Goal: Transaction & Acquisition: Purchase product/service

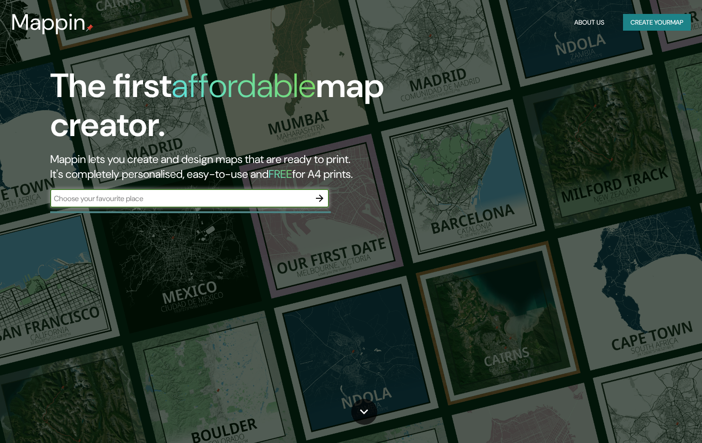
click at [130, 189] on div "​" at bounding box center [189, 198] width 279 height 19
type input "chiquimulilla, [GEOGRAPHIC_DATA][PERSON_NAME], [GEOGRAPHIC_DATA]"
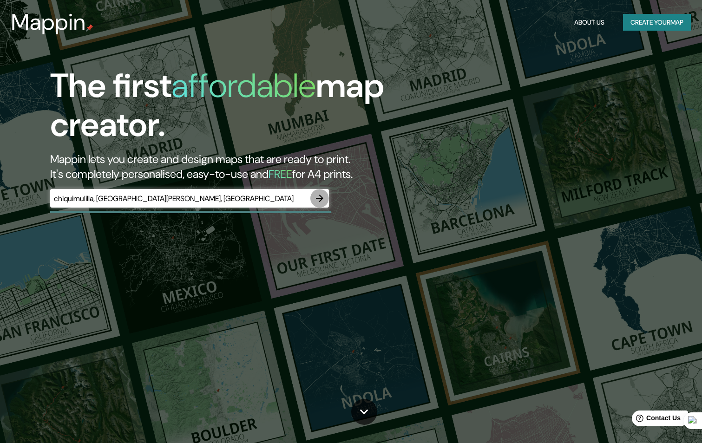
click at [316, 200] on icon "button" at bounding box center [319, 198] width 11 height 11
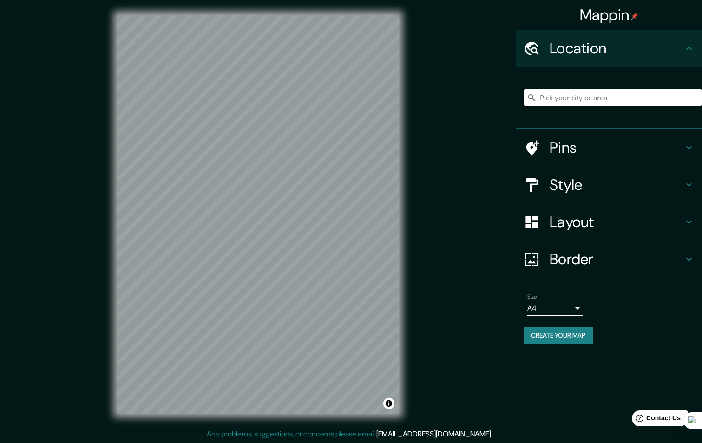
click at [619, 105] on input "Pick your city or area" at bounding box center [612, 97] width 178 height 17
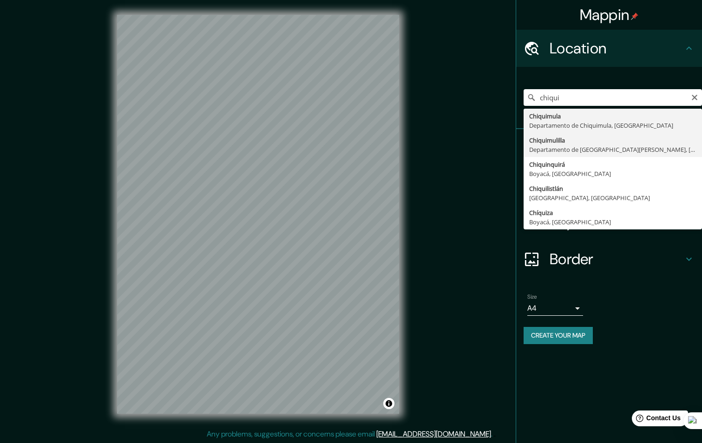
type input "Chiquimulilla, [GEOGRAPHIC_DATA][PERSON_NAME], [GEOGRAPHIC_DATA]"
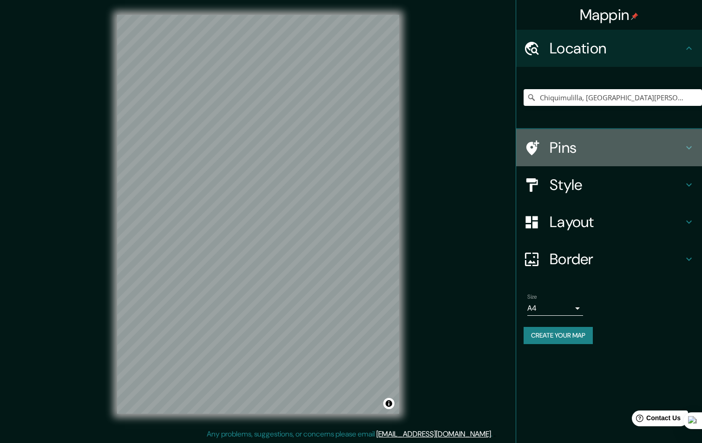
click at [580, 148] on h4 "Pins" at bounding box center [616, 147] width 134 height 19
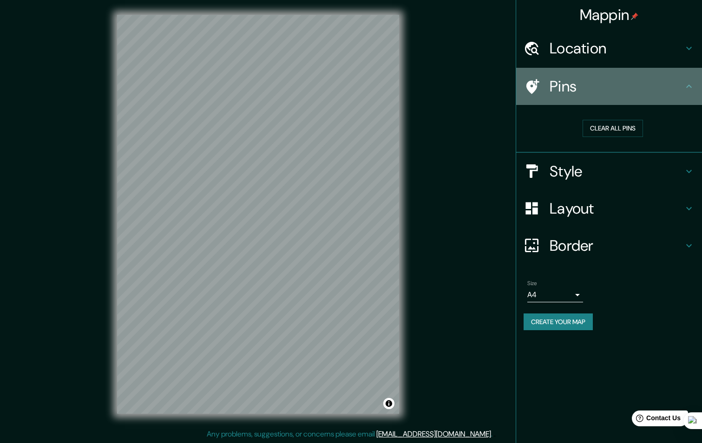
click at [585, 84] on h4 "Pins" at bounding box center [616, 86] width 134 height 19
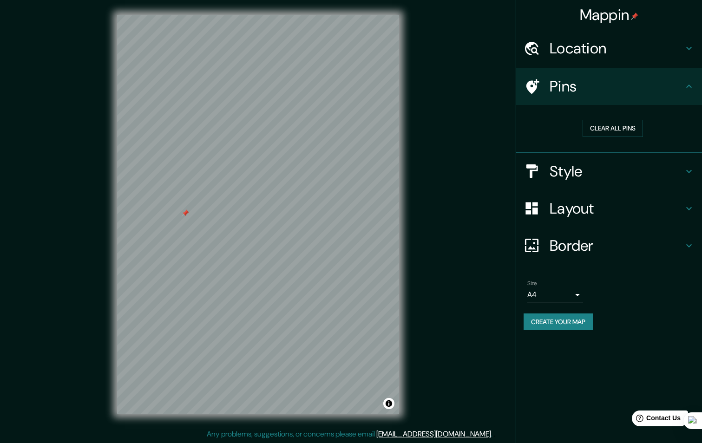
drag, startPoint x: 175, startPoint y: 210, endPoint x: 186, endPoint y: 214, distance: 11.7
click at [186, 214] on div at bounding box center [185, 212] width 7 height 7
click at [602, 166] on h4 "Style" at bounding box center [616, 171] width 134 height 19
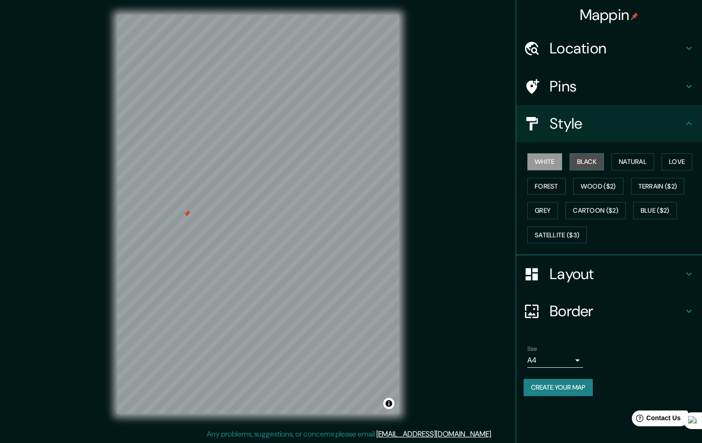
click at [601, 163] on button "Black" at bounding box center [586, 161] width 35 height 17
click at [633, 158] on button "Natural" at bounding box center [632, 161] width 43 height 17
click at [690, 162] on button "Love" at bounding box center [676, 161] width 31 height 17
click at [559, 187] on button "Forest" at bounding box center [546, 186] width 39 height 17
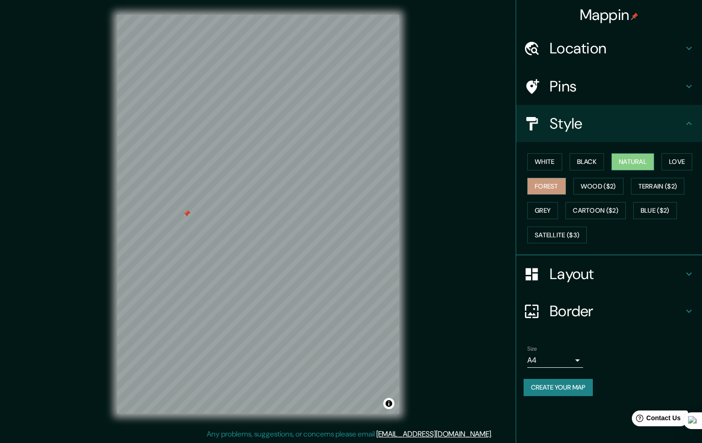
click at [620, 160] on button "Natural" at bounding box center [632, 161] width 43 height 17
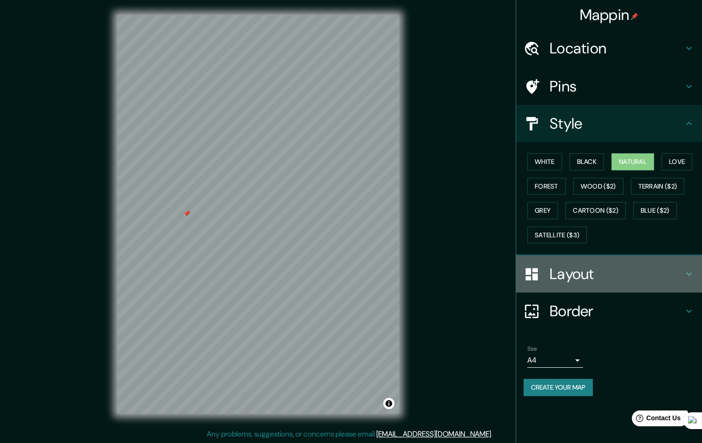
click at [575, 275] on h4 "Layout" at bounding box center [616, 274] width 134 height 19
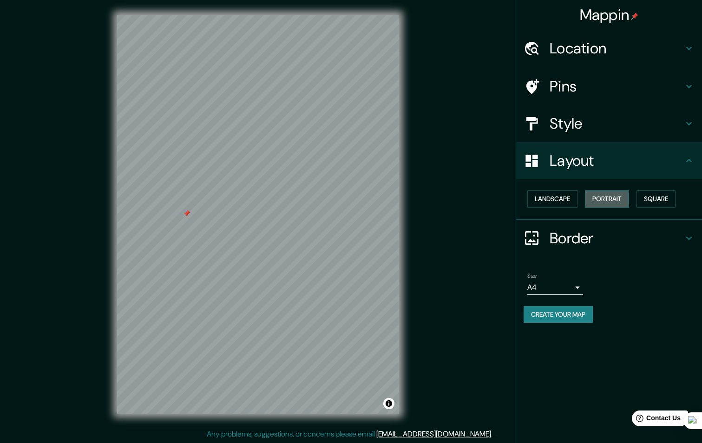
click at [595, 197] on button "Portrait" at bounding box center [607, 198] width 44 height 17
click at [571, 198] on button "Landscape" at bounding box center [552, 198] width 50 height 17
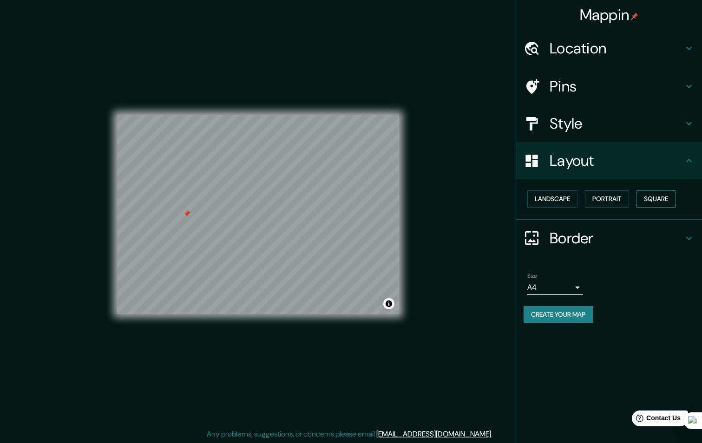
click at [665, 197] on button "Square" at bounding box center [655, 198] width 39 height 17
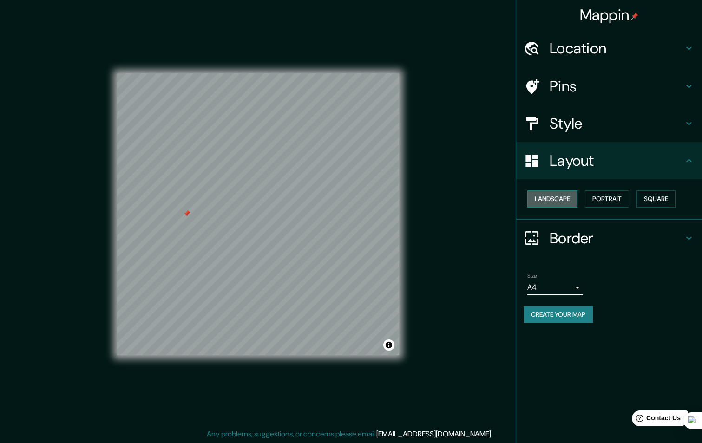
click at [570, 199] on button "Landscape" at bounding box center [552, 198] width 50 height 17
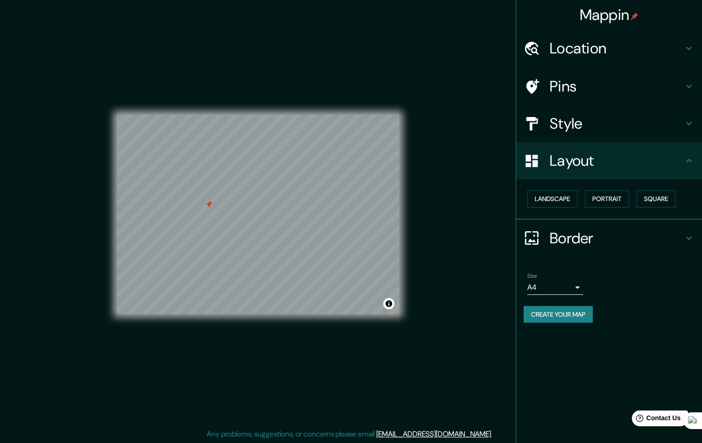
click at [571, 287] on body "Mappin Location [GEOGRAPHIC_DATA], [GEOGRAPHIC_DATA][PERSON_NAME], [GEOGRAPHIC_…" at bounding box center [351, 221] width 702 height 443
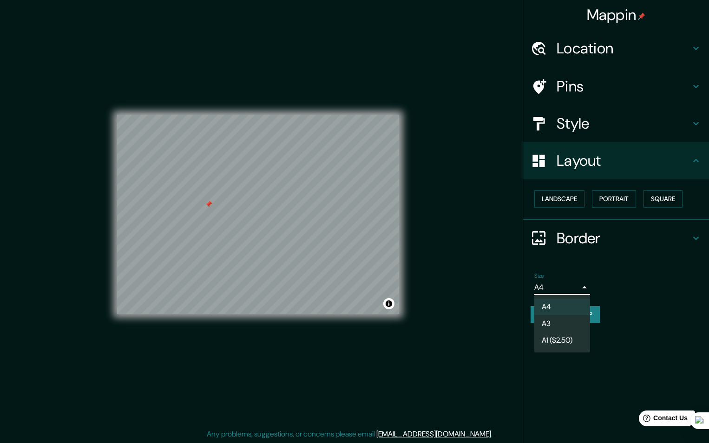
click at [622, 291] on div at bounding box center [354, 221] width 709 height 443
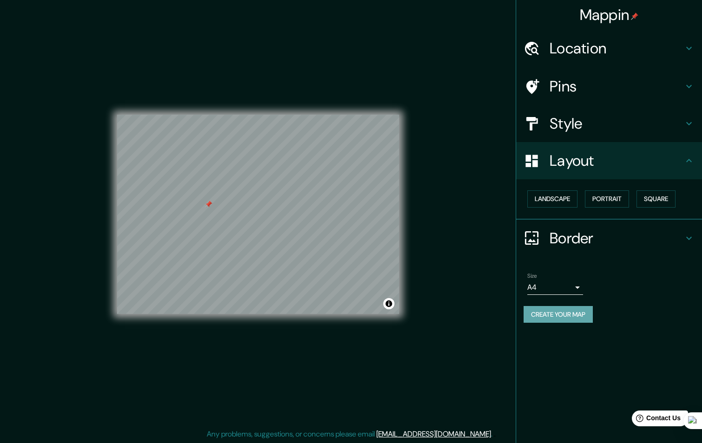
click at [584, 307] on button "Create your map" at bounding box center [557, 314] width 69 height 17
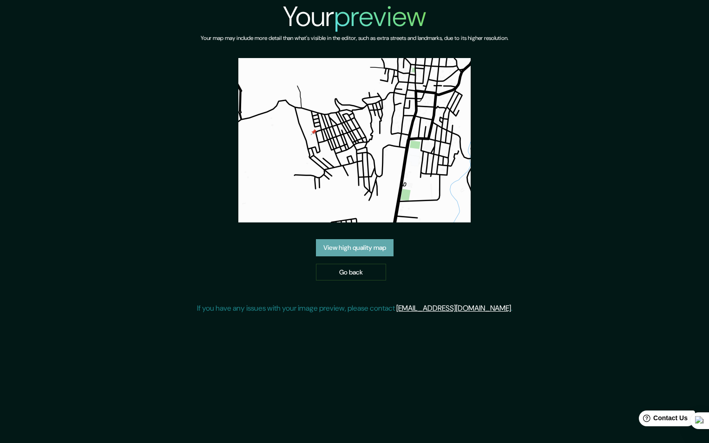
click at [372, 243] on link "View high quality map" at bounding box center [355, 247] width 78 height 17
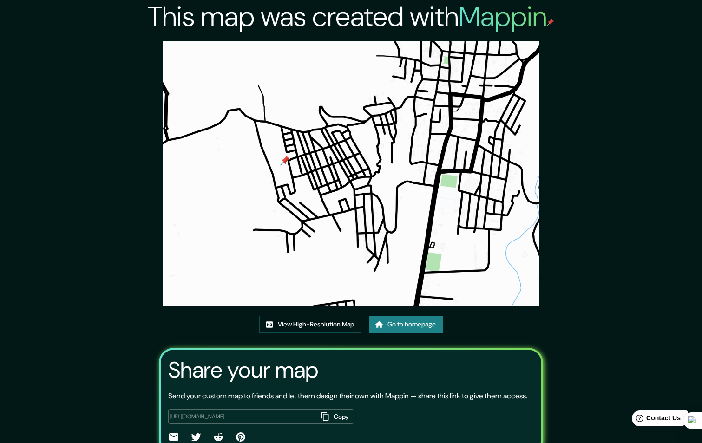
click at [61, 72] on div "This map was created with Mappin View High-Resolution Map Go to homepage Share …" at bounding box center [351, 243] width 702 height 487
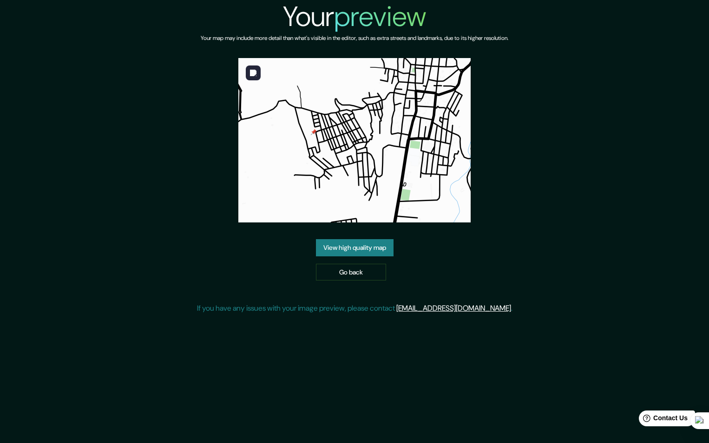
click at [345, 156] on img at bounding box center [354, 140] width 232 height 164
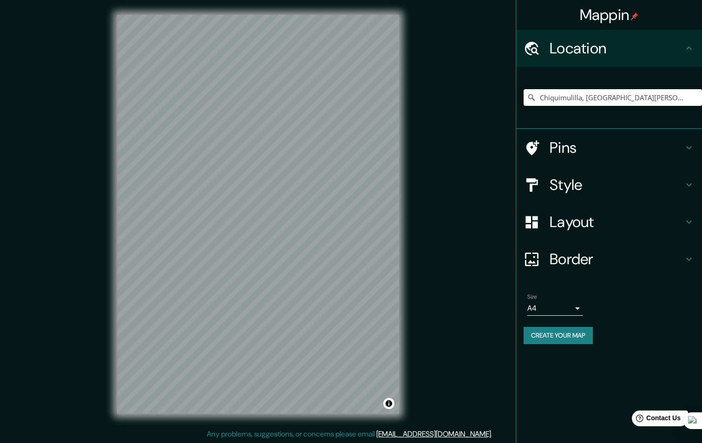
click at [599, 99] on input "Chiquimulilla, [GEOGRAPHIC_DATA][PERSON_NAME], [GEOGRAPHIC_DATA]" at bounding box center [612, 97] width 178 height 17
click at [681, 102] on input "Chiquimulilla, [GEOGRAPHIC_DATA][PERSON_NAME], [GEOGRAPHIC_DATA]" at bounding box center [612, 97] width 178 height 17
click at [82, 199] on div "Mappin Location Chiquimulilla, Departamento de Santa Rosa, Guatemala Pins Style…" at bounding box center [351, 221] width 702 height 443
click at [601, 95] on input "Chiquimulilla, [GEOGRAPHIC_DATA][PERSON_NAME], [GEOGRAPHIC_DATA]" at bounding box center [612, 97] width 178 height 17
click at [348, 111] on div "Mappin Location Chiquimulilla, Departamento de Santa Rosa, Guatemala Pins Style…" at bounding box center [351, 221] width 702 height 443
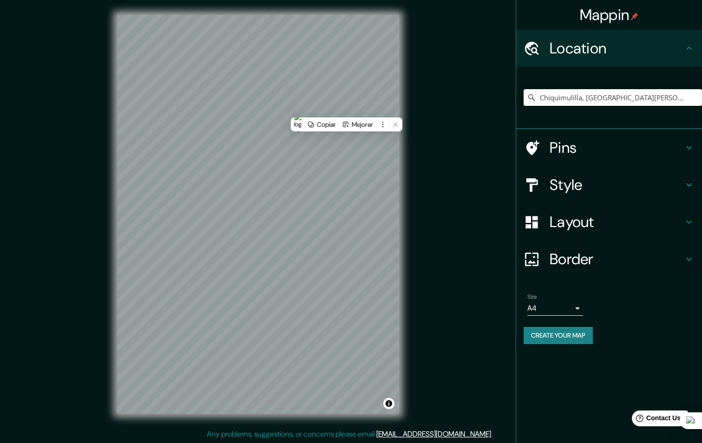
type input "atemala"
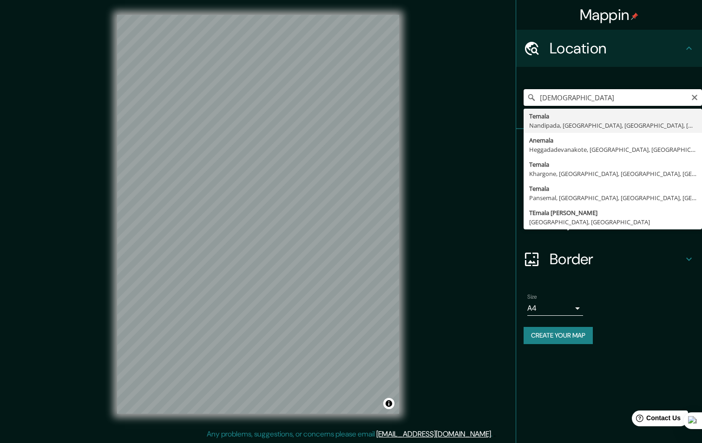
drag, startPoint x: 579, startPoint y: 98, endPoint x: 404, endPoint y: 116, distance: 175.0
click at [404, 116] on div "Mappin Location atemala Temala Nandipada, Kendujhar, Orissa, India Anemala Hegg…" at bounding box center [351, 221] width 702 height 443
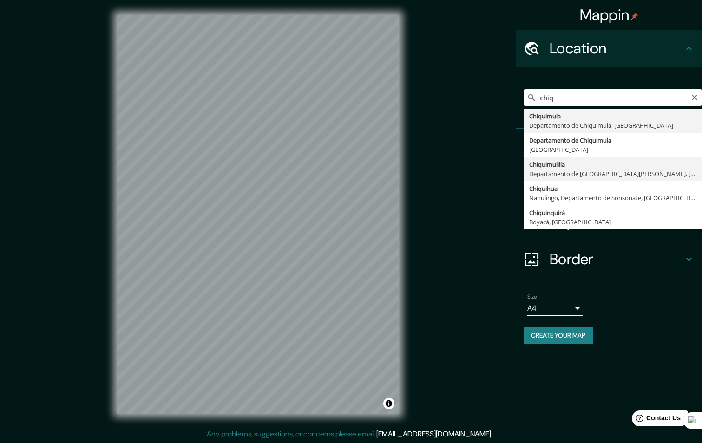
type input "Chiquimulilla, [GEOGRAPHIC_DATA][PERSON_NAME], [GEOGRAPHIC_DATA]"
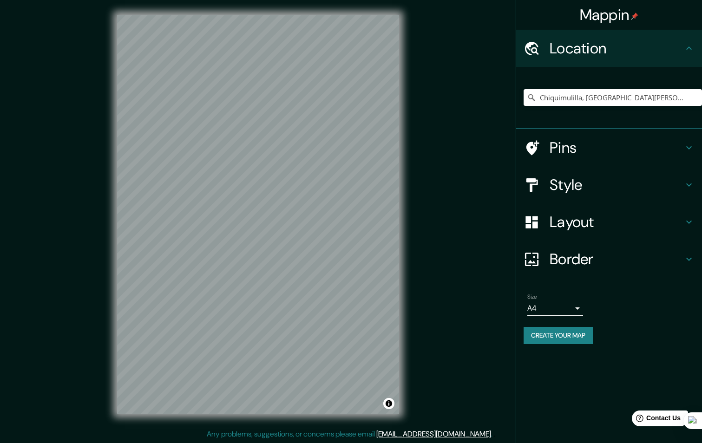
click at [104, 146] on div "© Mapbox © OpenStreetMap Improve this map" at bounding box center [258, 214] width 312 height 429
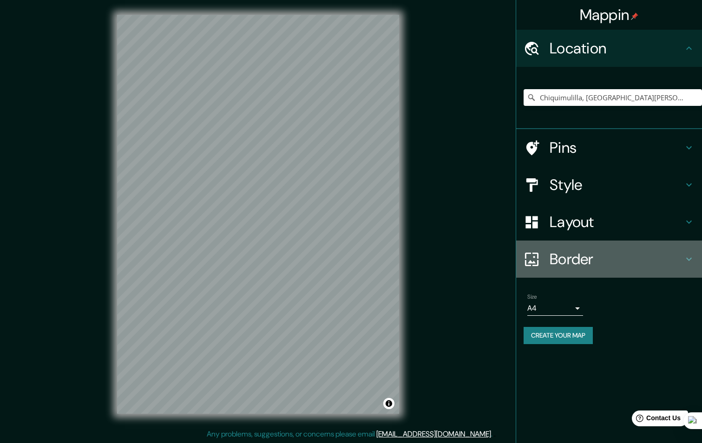
click at [561, 254] on h4 "Border" at bounding box center [616, 259] width 134 height 19
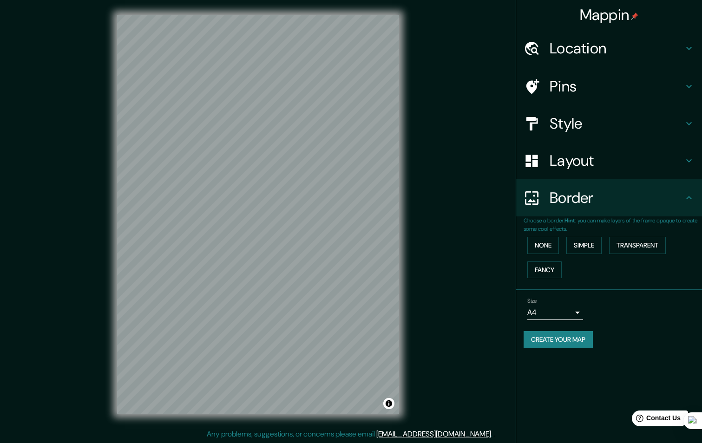
click at [580, 163] on h4 "Layout" at bounding box center [616, 160] width 134 height 19
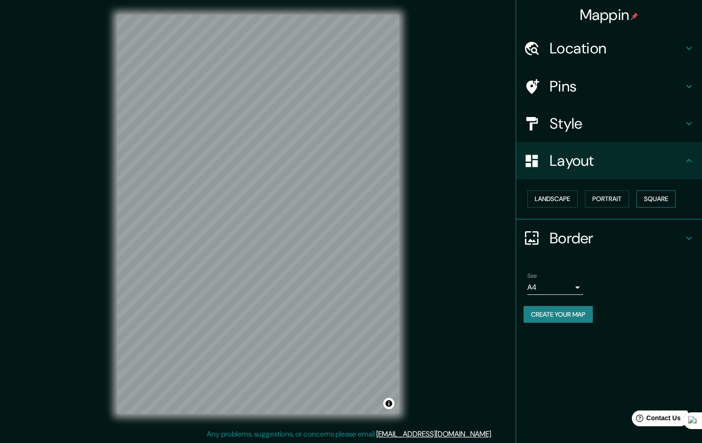
click at [658, 195] on button "Square" at bounding box center [655, 198] width 39 height 17
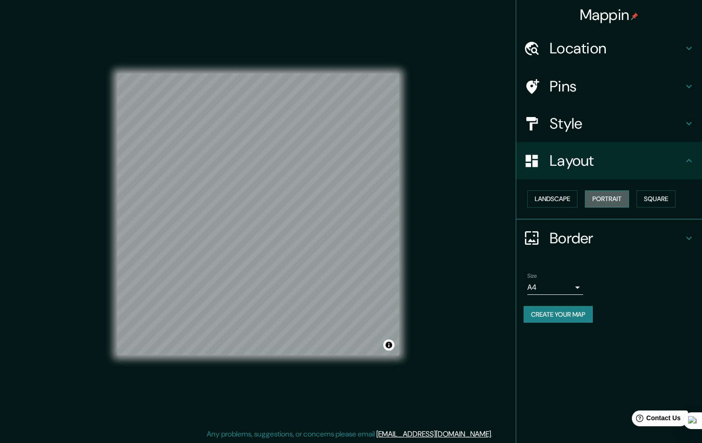
click at [616, 197] on button "Portrait" at bounding box center [607, 198] width 44 height 17
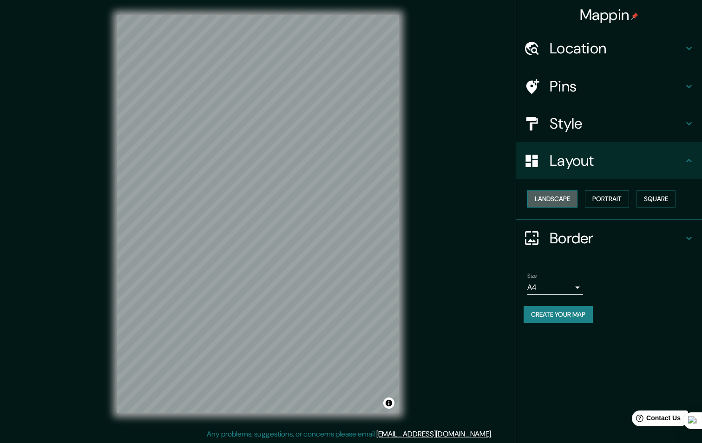
click at [562, 197] on button "Landscape" at bounding box center [552, 198] width 50 height 17
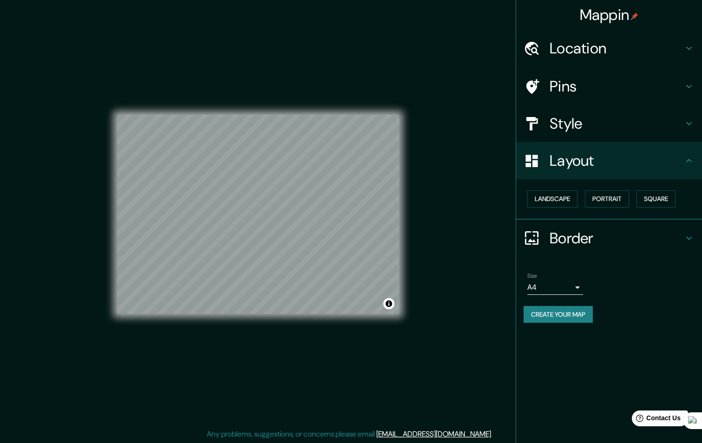
click at [575, 316] on button "Create your map" at bounding box center [557, 314] width 69 height 17
